Goal: Navigation & Orientation: Find specific page/section

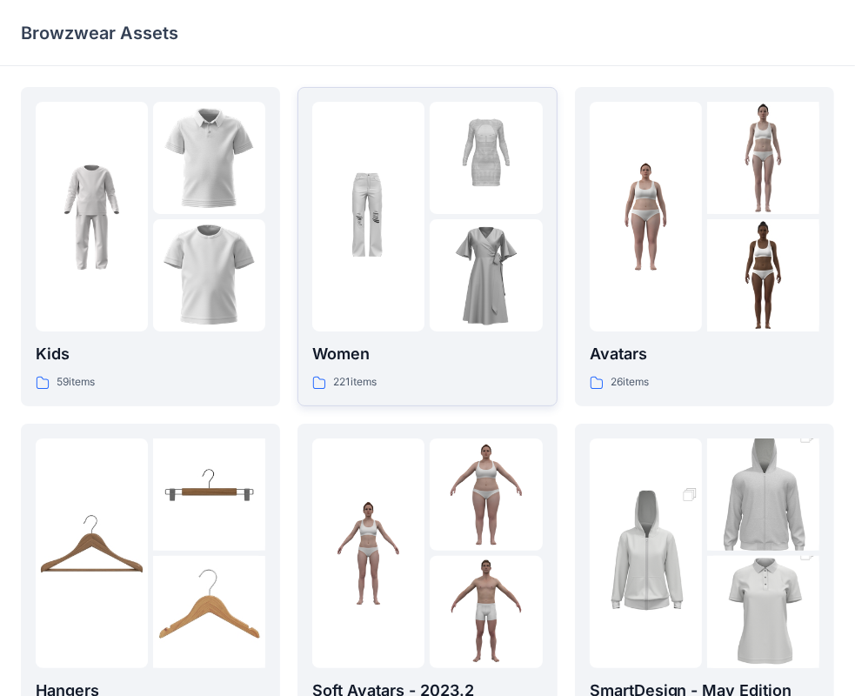
click at [470, 335] on div "Women 221 items" at bounding box center [427, 247] width 230 height 290
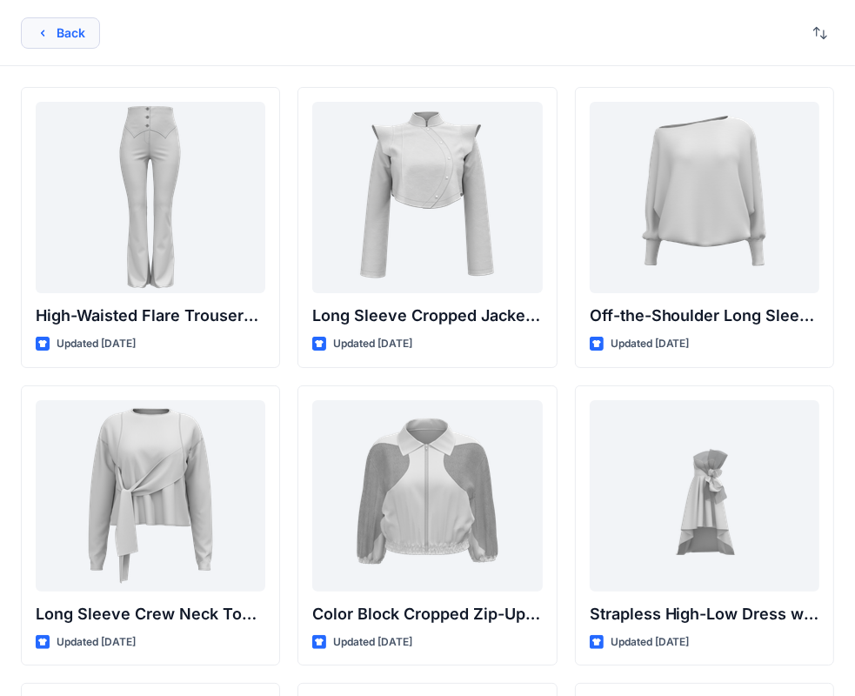
click at [56, 35] on button "Back" at bounding box center [60, 32] width 79 height 31
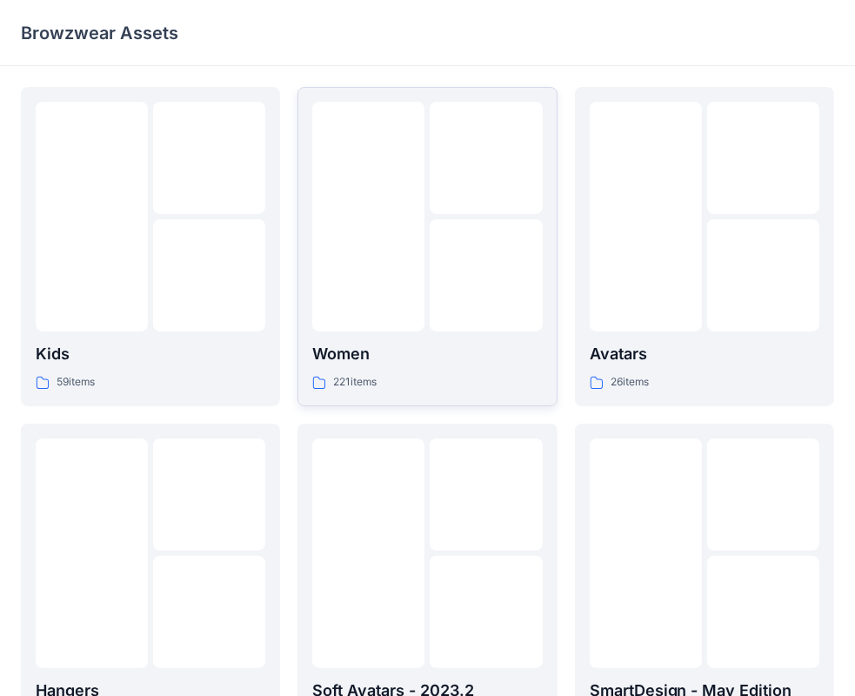
click at [344, 379] on p "221 items" at bounding box center [354, 382] width 43 height 18
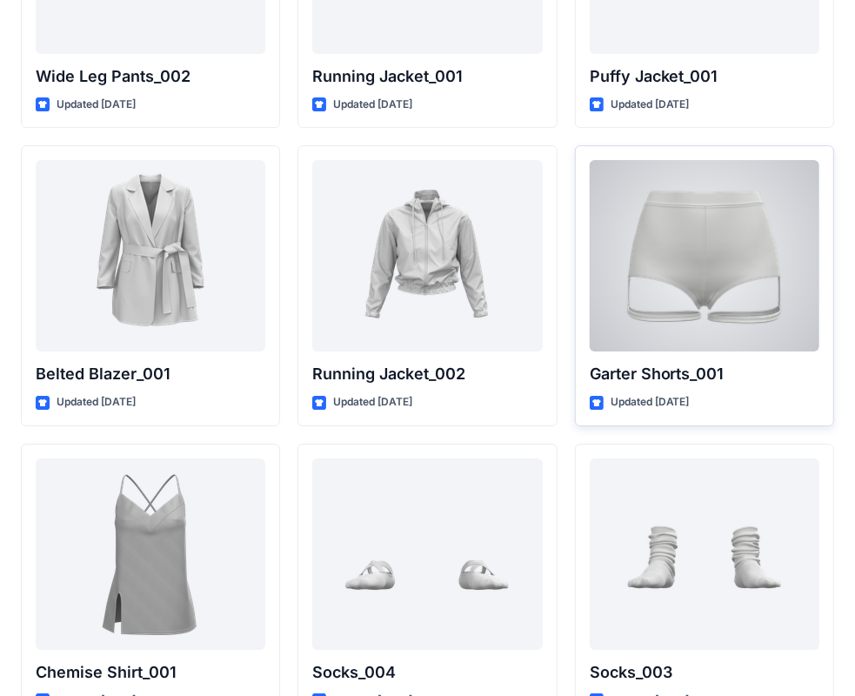
scroll to position [21316, 0]
